Goal: Transaction & Acquisition: Register for event/course

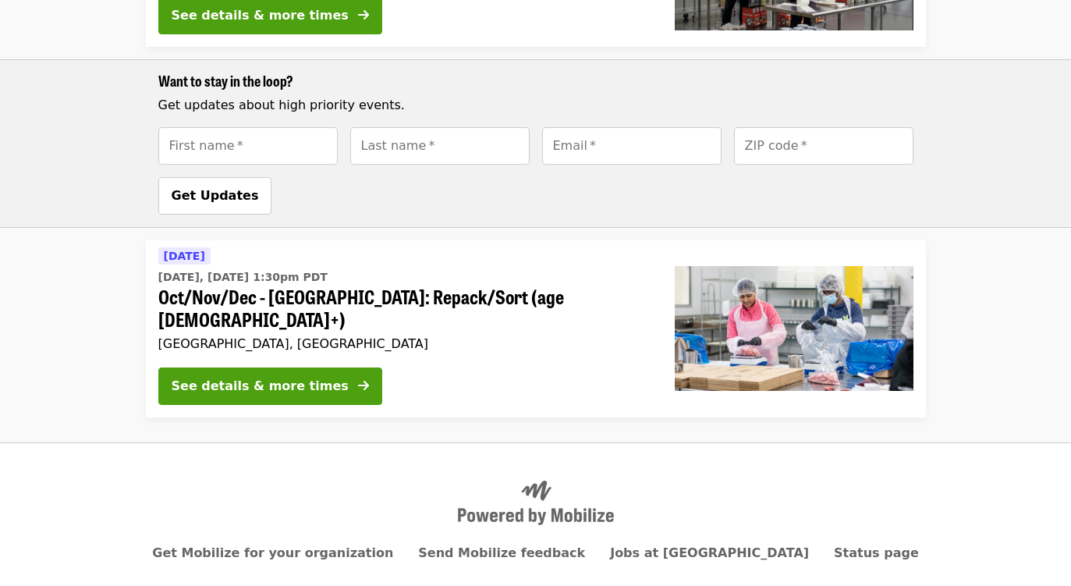
scroll to position [673, 0]
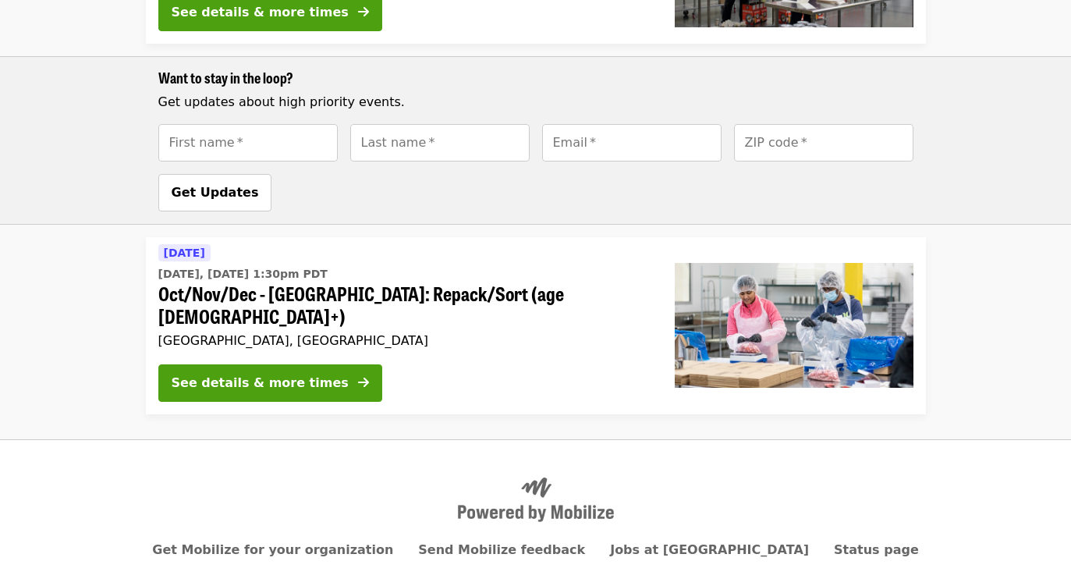
click at [275, 374] on div "See details & more times" at bounding box center [260, 383] width 177 height 19
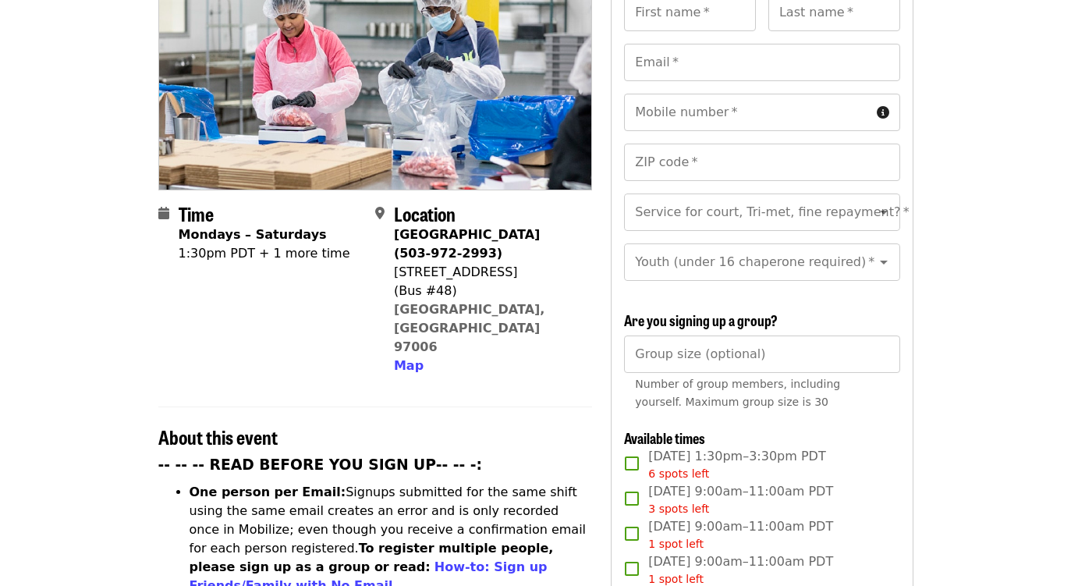
scroll to position [312, 0]
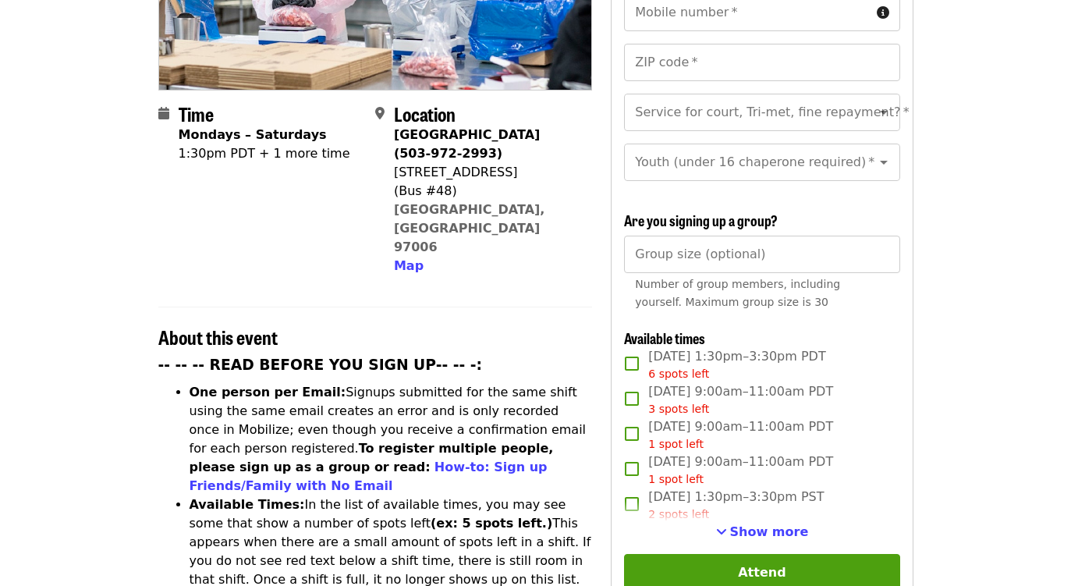
click at [783, 524] on span "Show more" at bounding box center [769, 531] width 79 height 15
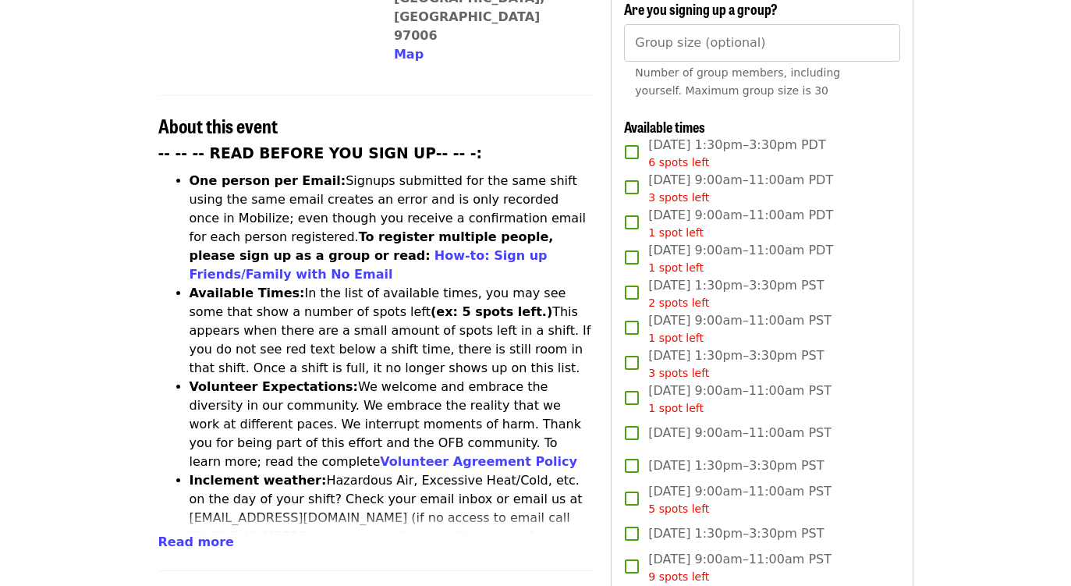
scroll to position [546, 0]
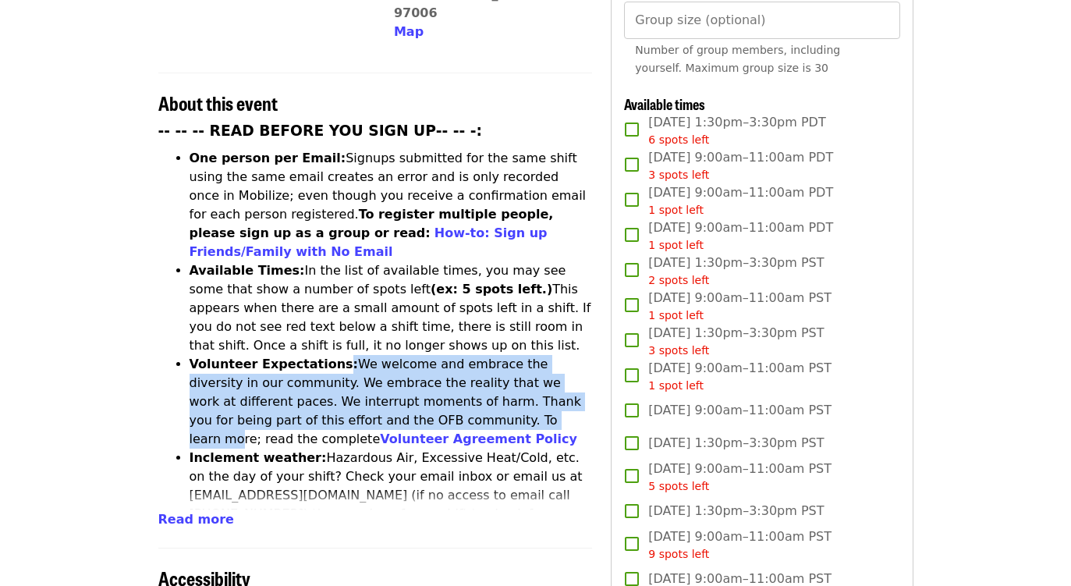
drag, startPoint x: 325, startPoint y: 282, endPoint x: 362, endPoint y: 342, distance: 70.8
click at [362, 355] on li "Volunteer Expectations: We welcome and embrace the diversity in our community. …" at bounding box center [391, 402] width 403 height 94
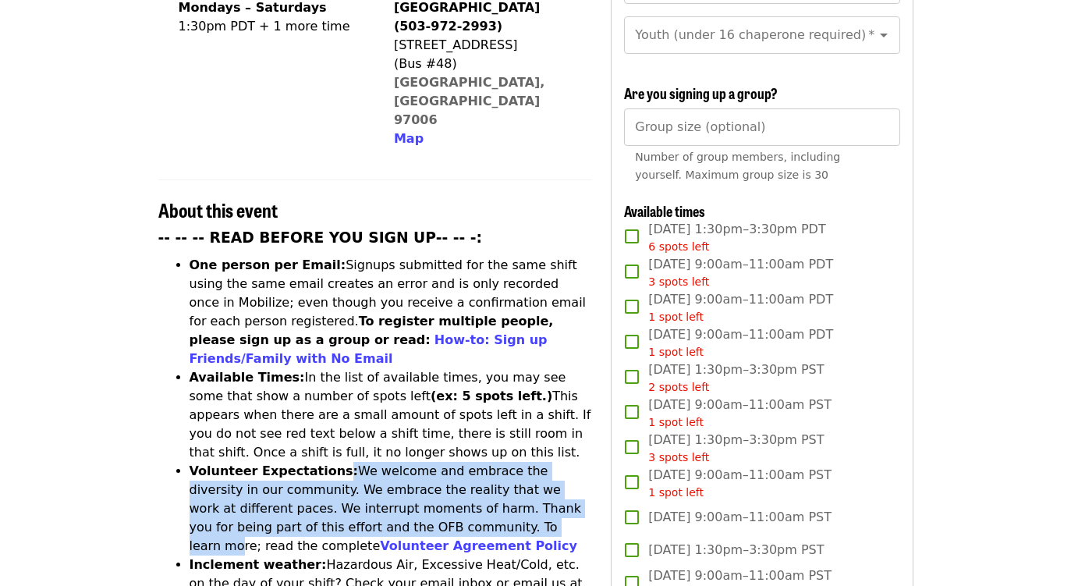
scroll to position [390, 0]
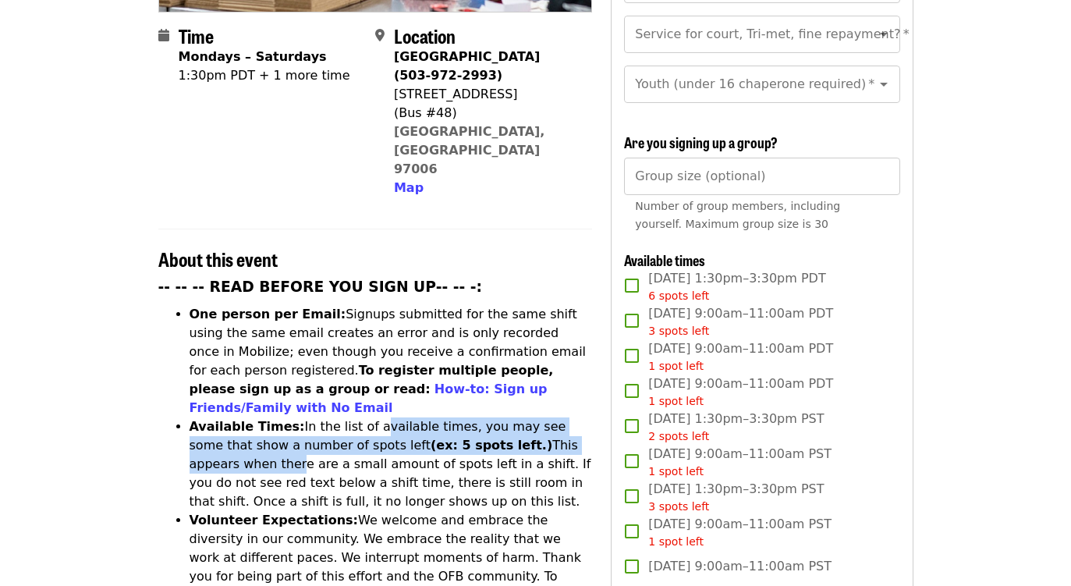
drag, startPoint x: 361, startPoint y: 348, endPoint x: 562, endPoint y: 361, distance: 200.9
click at [562, 417] on li "Available Times: In the list of available times, you may see some that show a n…" at bounding box center [391, 464] width 403 height 94
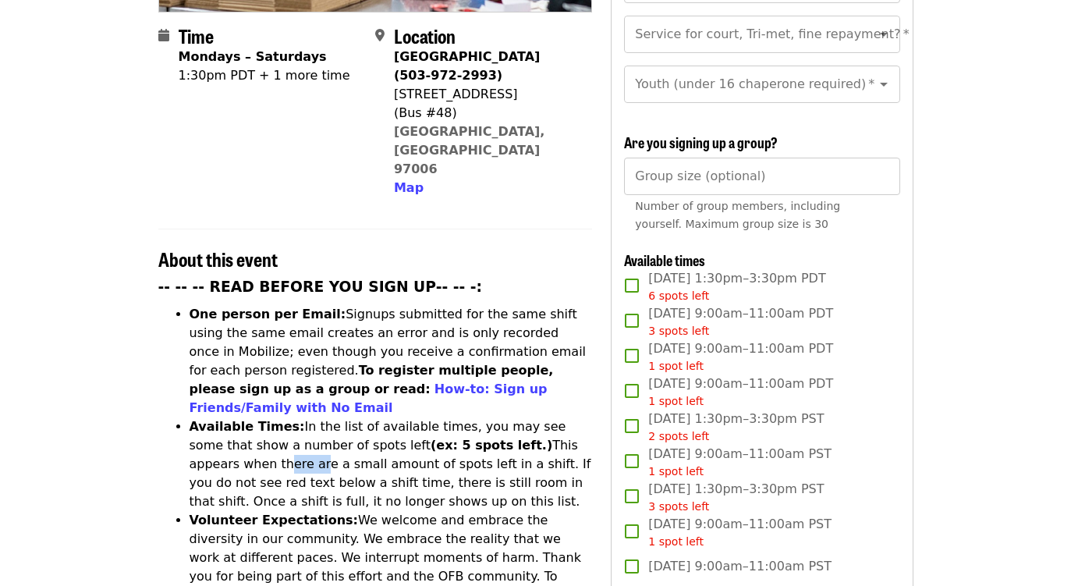
click at [562, 417] on li "Available Times: In the list of available times, you may see some that show a n…" at bounding box center [391, 464] width 403 height 94
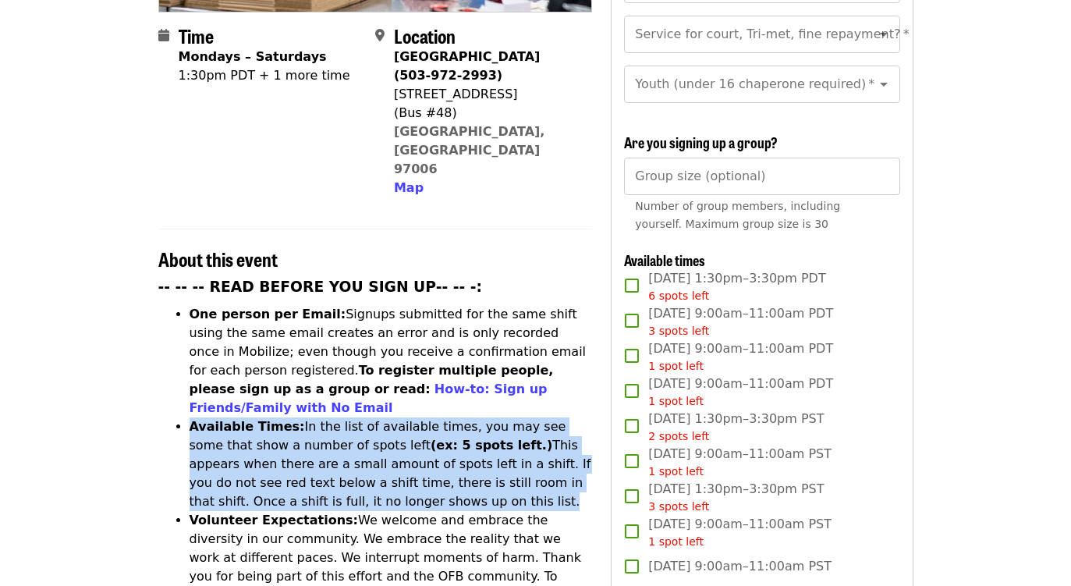
click at [562, 417] on li "Available Times: In the list of available times, you may see some that show a n…" at bounding box center [391, 464] width 403 height 94
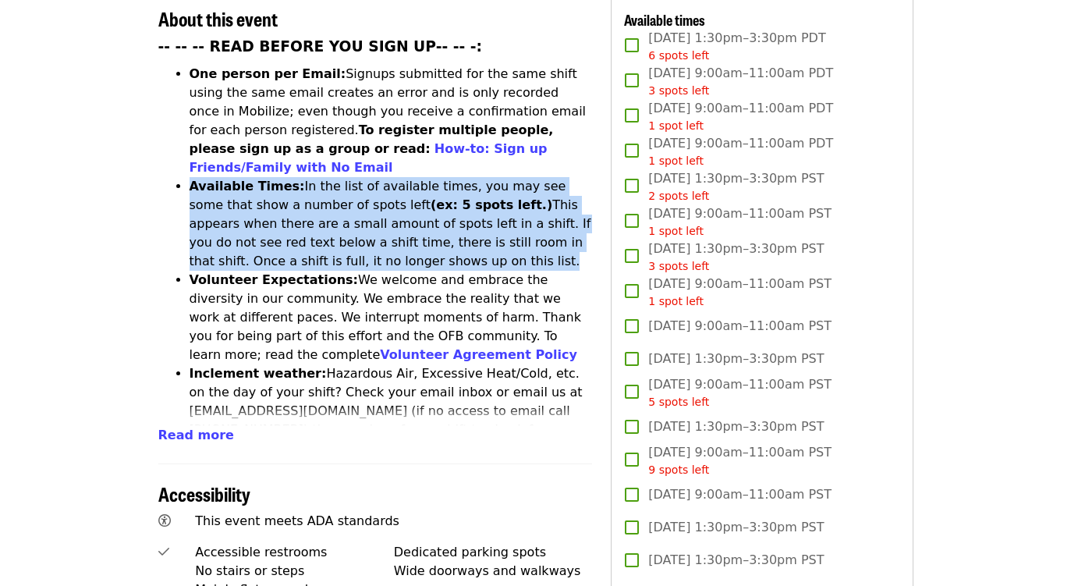
scroll to position [624, 0]
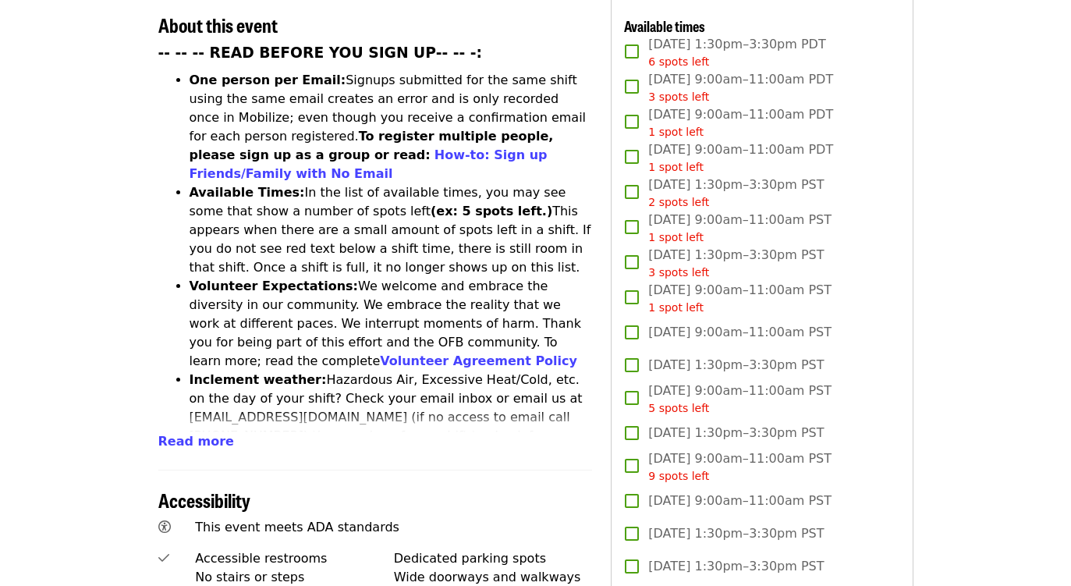
click at [741, 149] on span "[DATE] 9:00am–11:00am PDT 1 spot left" at bounding box center [740, 157] width 185 height 35
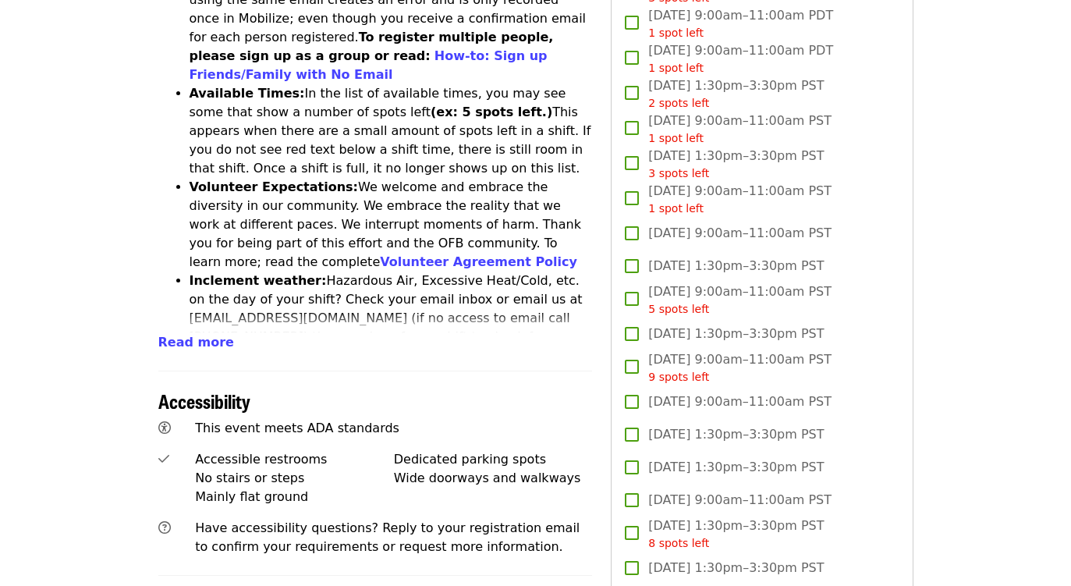
scroll to position [546, 0]
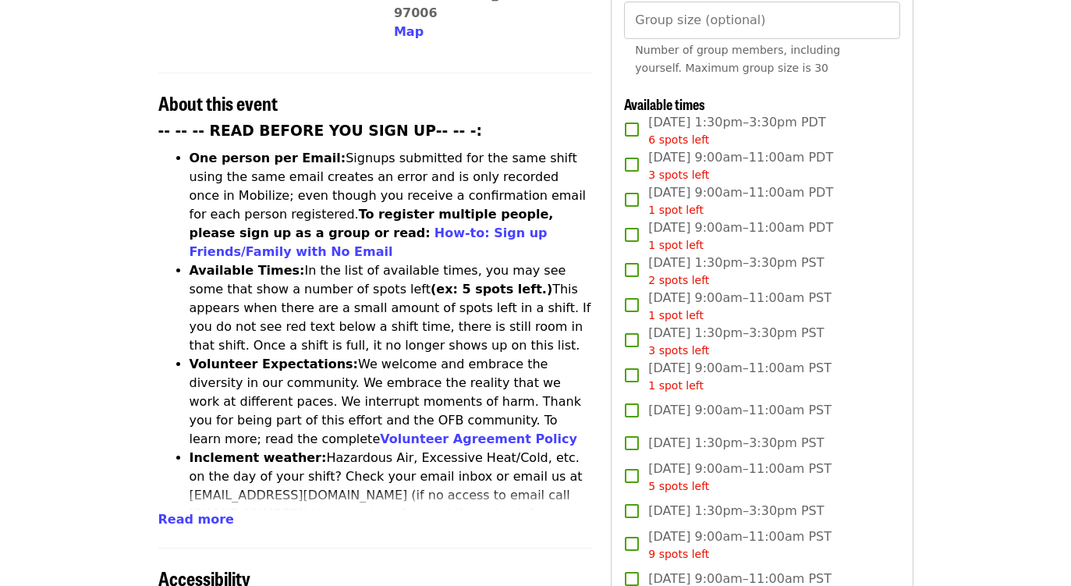
click at [212, 512] on span "Read more" at bounding box center [196, 519] width 76 height 15
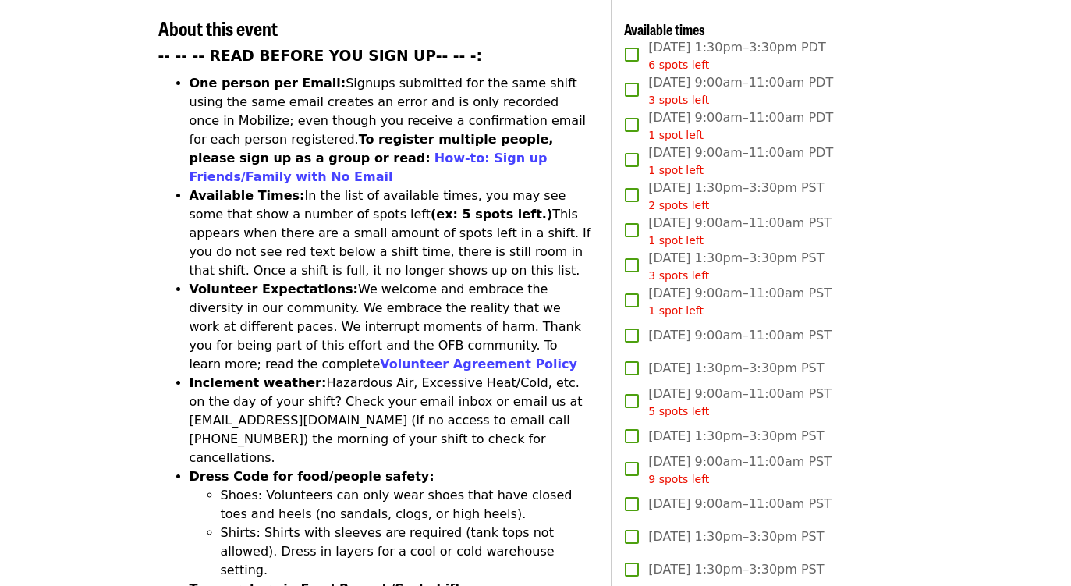
scroll to position [624, 0]
